Goal: Task Accomplishment & Management: Manage account settings

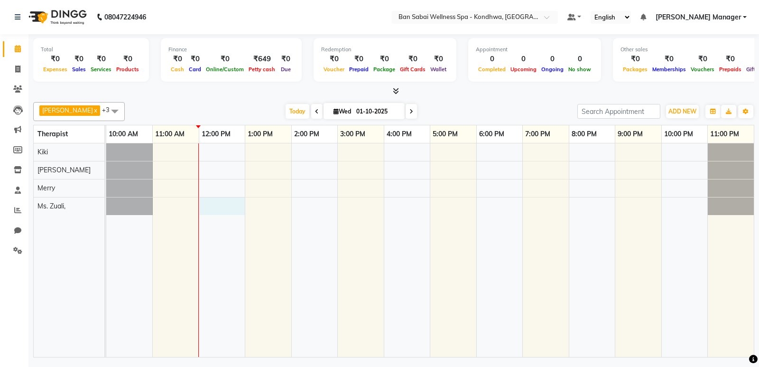
click at [201, 206] on div at bounding box center [430, 249] width 648 height 213
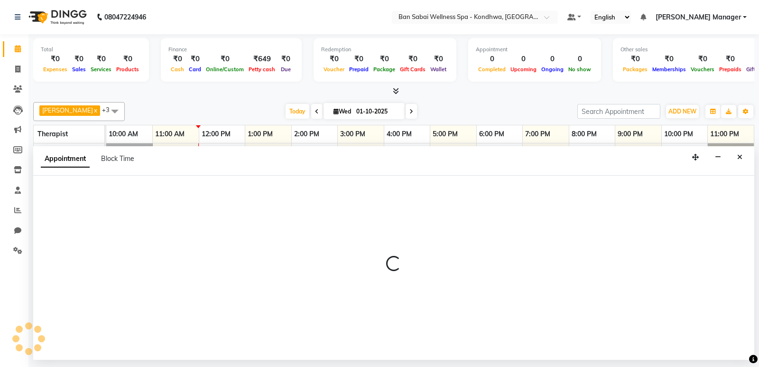
select select "78620"
select select "720"
select select "tentative"
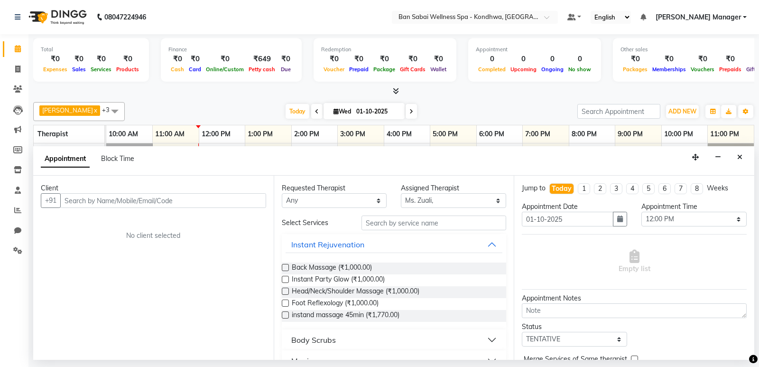
click at [202, 202] on input "text" at bounding box center [163, 200] width 206 height 15
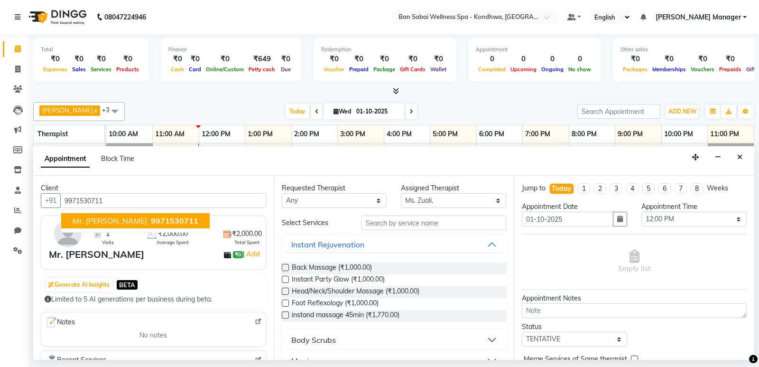
click at [151, 221] on span "9971530711" at bounding box center [174, 220] width 47 height 9
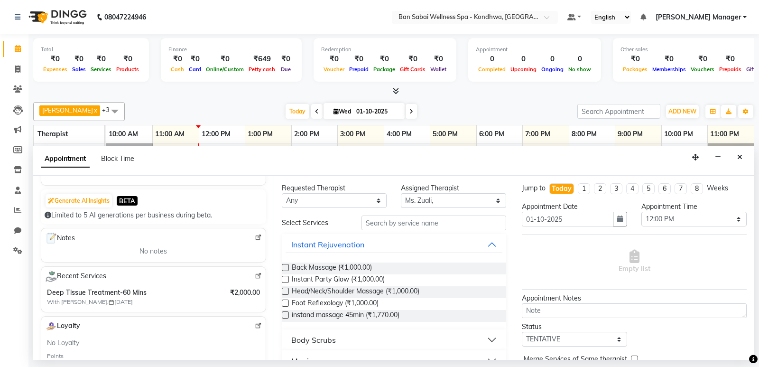
scroll to position [142, 0]
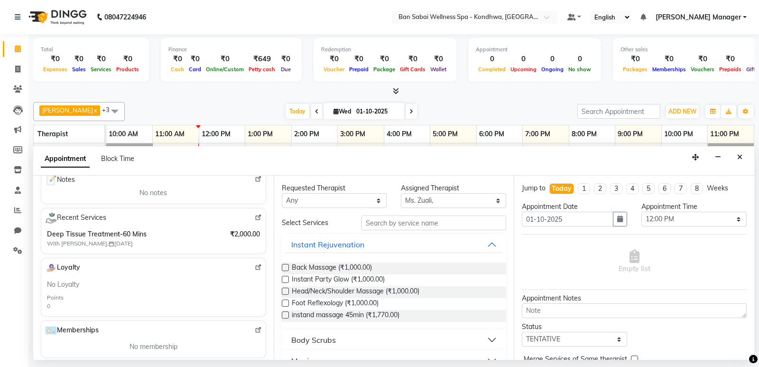
type input "9971530711"
click at [473, 223] on input "text" at bounding box center [434, 222] width 145 height 15
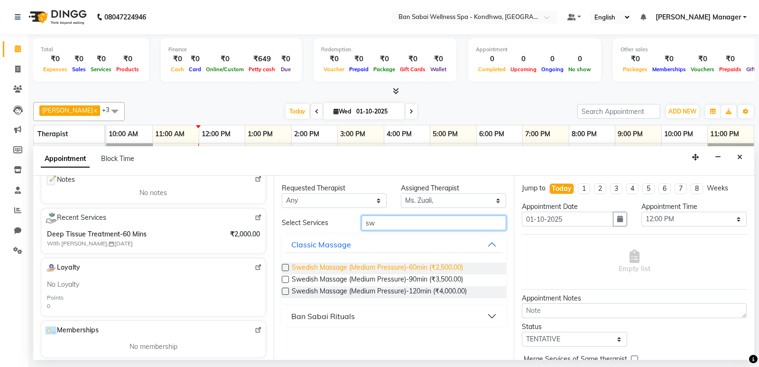
type input "sw"
click at [419, 269] on span "Swedish Massage (Medium Pressure)-60min (₹2,500.00)" at bounding box center [377, 268] width 171 height 12
checkbox input "false"
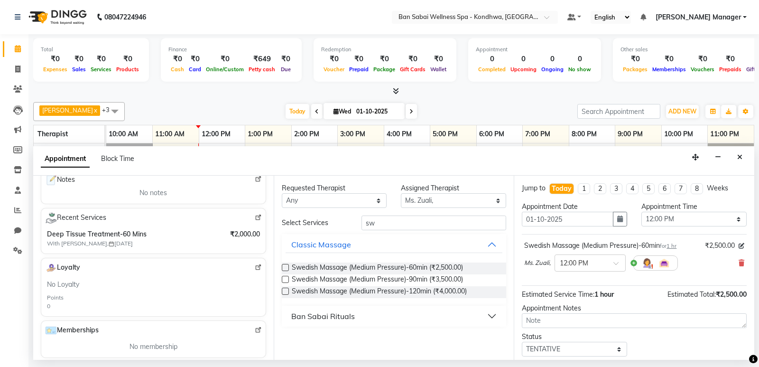
scroll to position [56, 0]
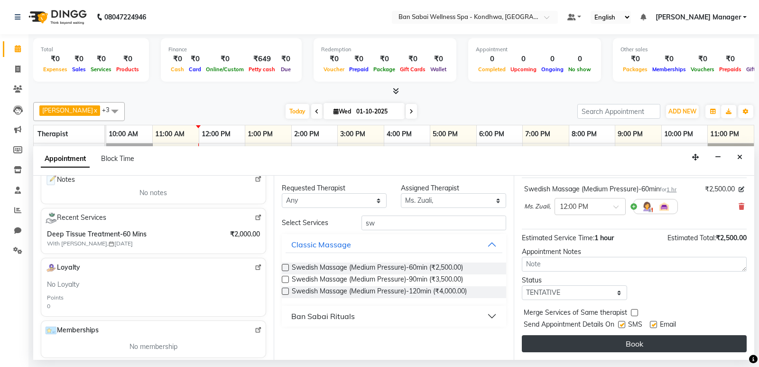
click at [666, 339] on button "Book" at bounding box center [634, 343] width 225 height 17
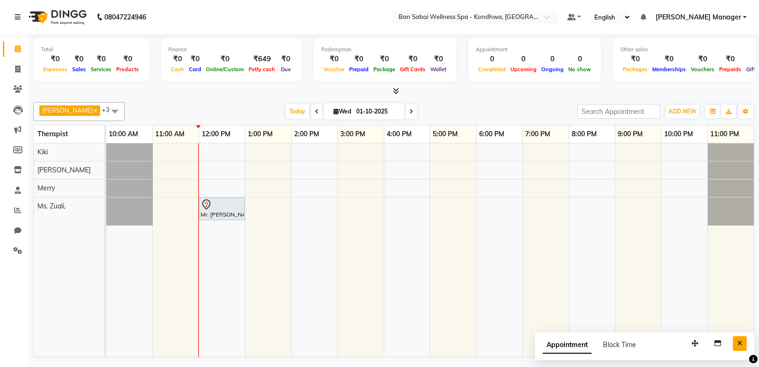
click at [742, 343] on icon "Close" at bounding box center [739, 343] width 5 height 7
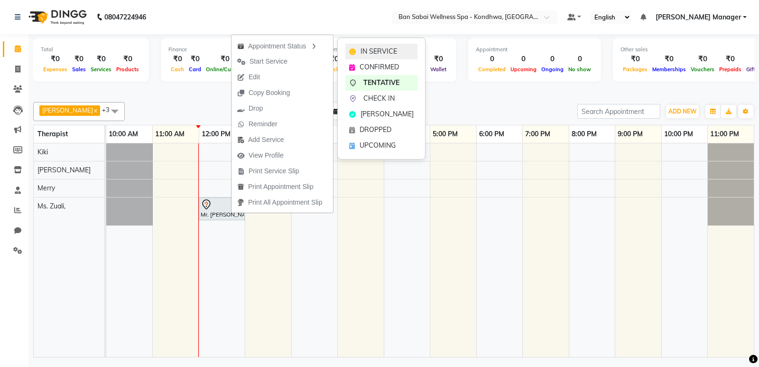
click at [365, 47] on span "IN SERVICE" at bounding box center [379, 51] width 37 height 10
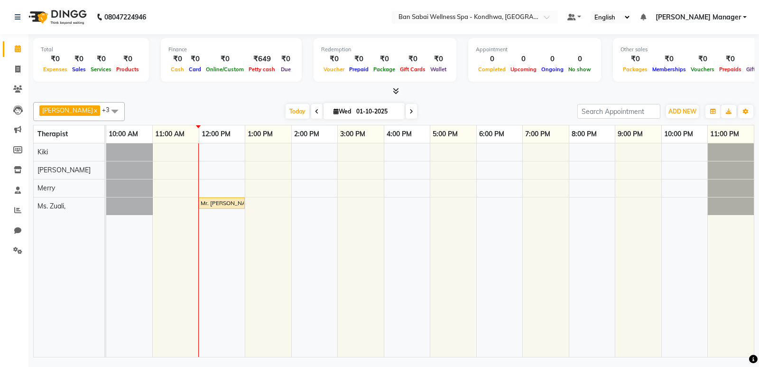
click at [315, 111] on icon at bounding box center [317, 112] width 4 height 6
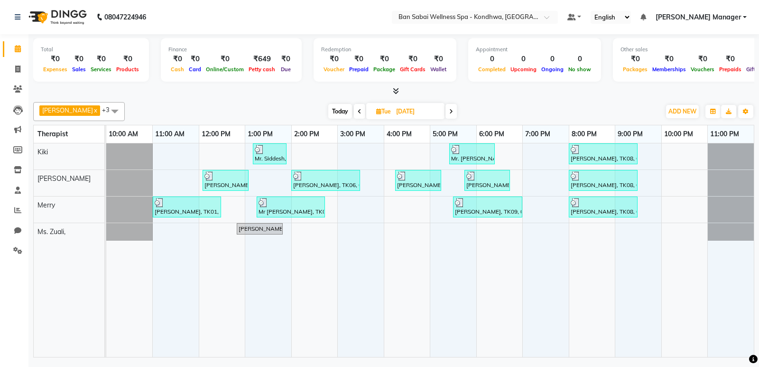
click at [445, 113] on span at bounding box center [450, 111] width 11 height 15
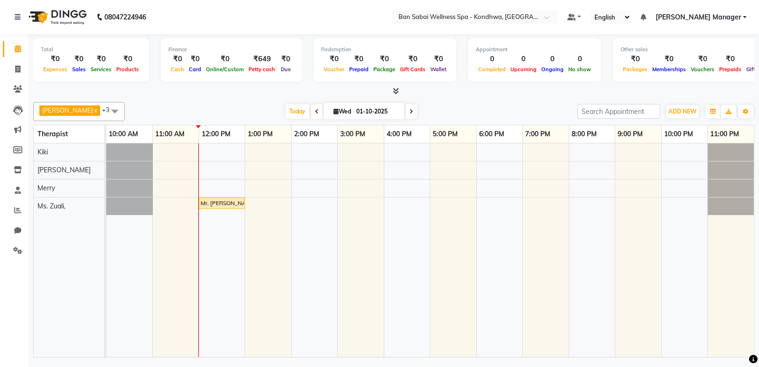
click at [396, 88] on icon at bounding box center [396, 90] width 6 height 7
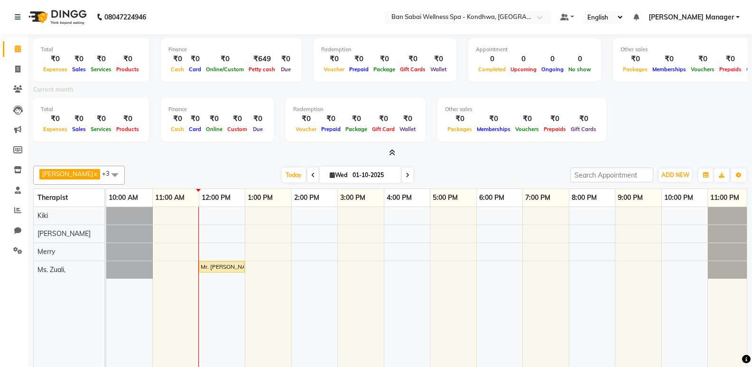
click at [311, 173] on icon at bounding box center [313, 175] width 4 height 6
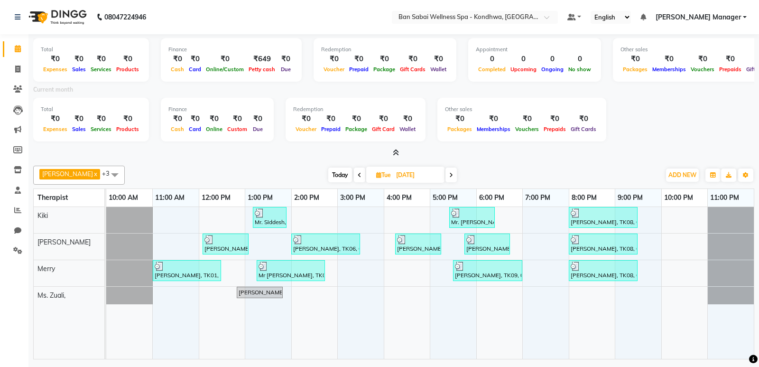
click at [445, 178] on span at bounding box center [450, 174] width 11 height 15
type input "01-10-2025"
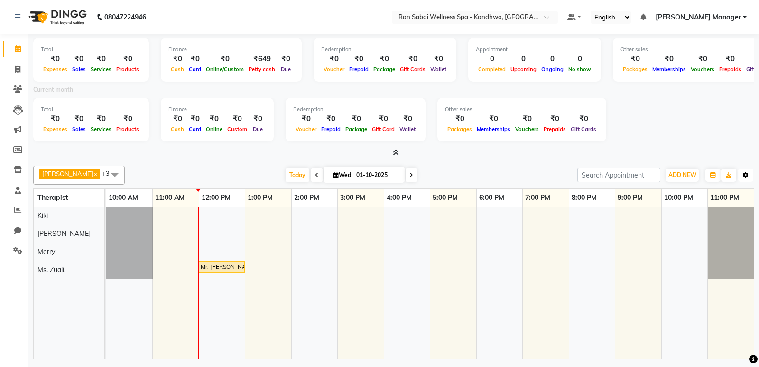
click at [744, 180] on button "Toggle Dropdown" at bounding box center [745, 174] width 15 height 13
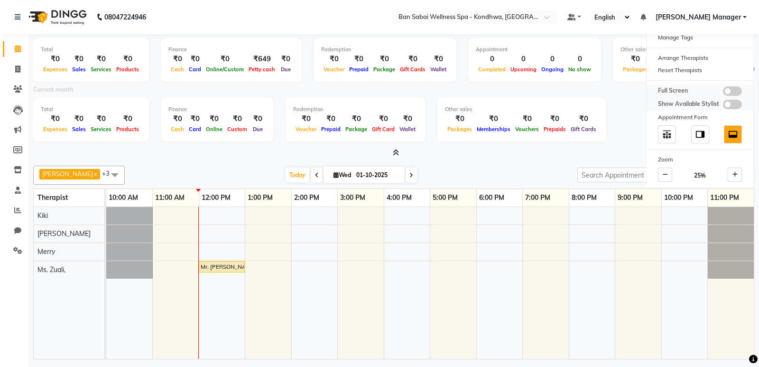
click at [737, 90] on span at bounding box center [732, 90] width 19 height 9
click at [723, 93] on input "checkbox" at bounding box center [723, 93] width 0 height 0
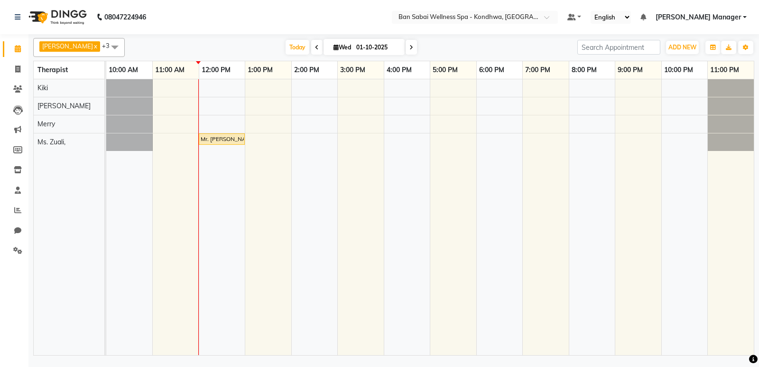
click at [68, 49] on span "[PERSON_NAME]" at bounding box center [70, 47] width 63 height 12
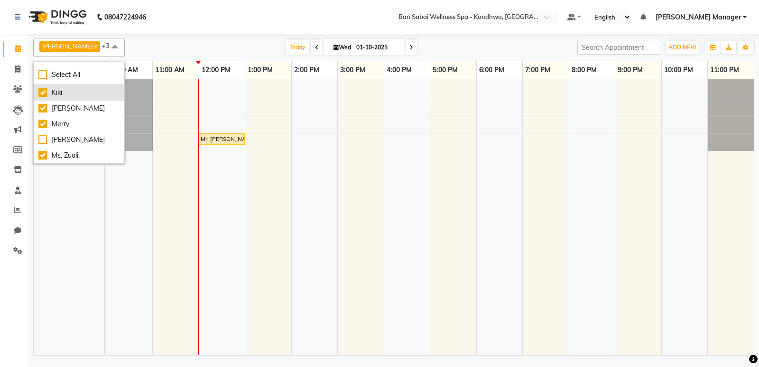
click at [52, 95] on div "Kiki" at bounding box center [78, 93] width 81 height 10
checkbox input "false"
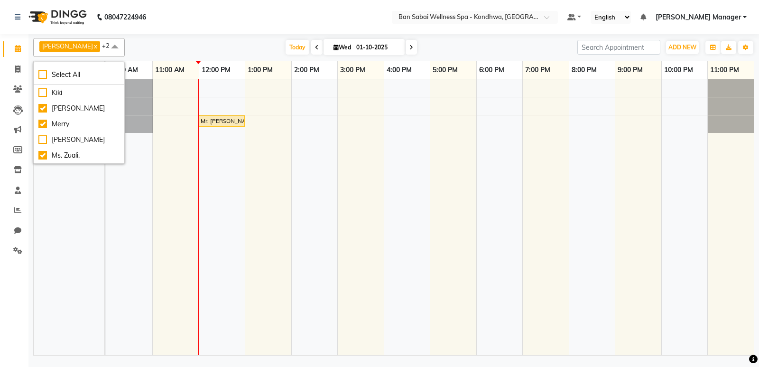
click at [176, 33] on nav "08047224946 Select Location × [GEOGRAPHIC_DATA] Wellness Spa - Kondhwa, Kondhwa…" at bounding box center [379, 17] width 759 height 34
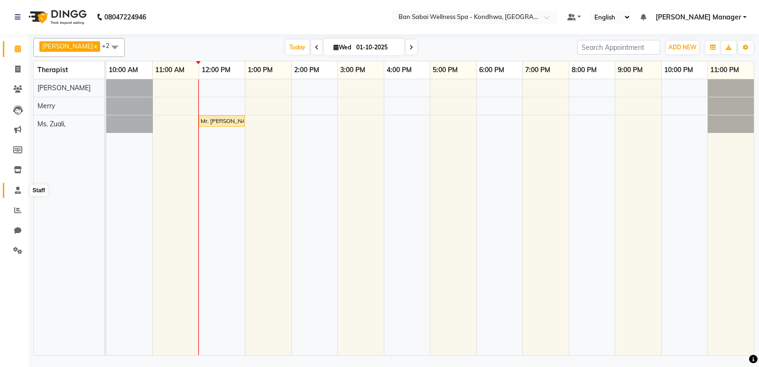
click at [19, 190] on icon at bounding box center [18, 189] width 6 height 7
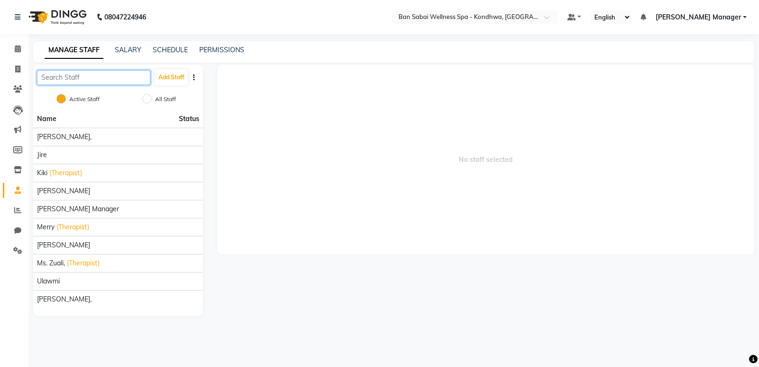
click at [96, 75] on input "text" at bounding box center [93, 77] width 113 height 15
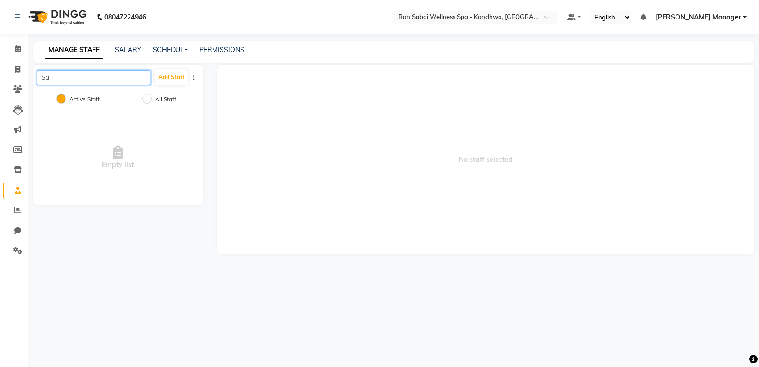
type input "S"
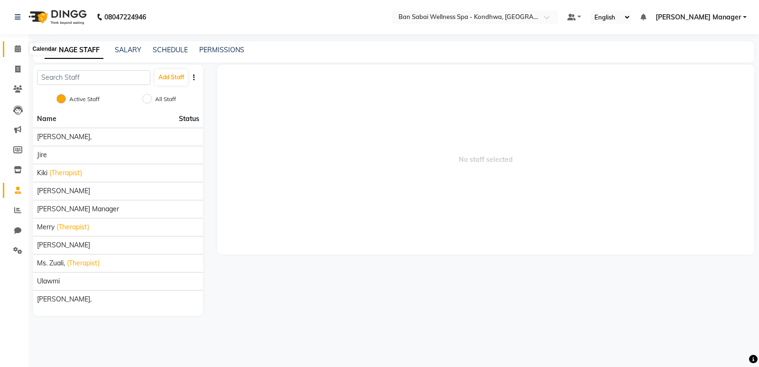
click at [16, 54] on span at bounding box center [17, 49] width 17 height 11
